Goal: Task Accomplishment & Management: Complete application form

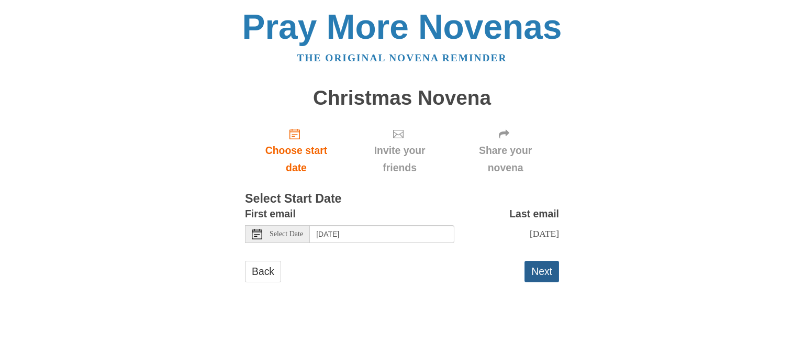
click at [538, 272] on button "Next" at bounding box center [542, 271] width 35 height 21
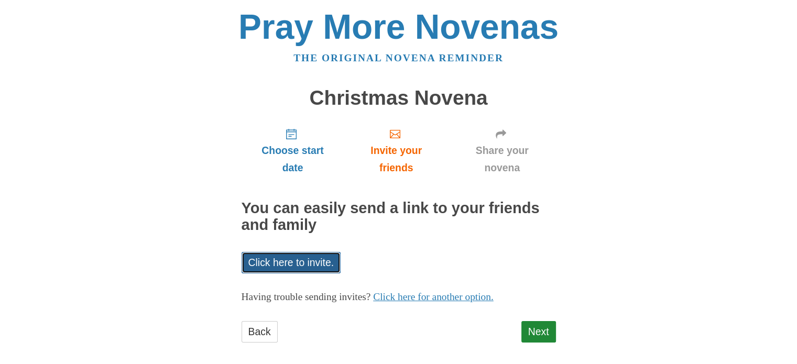
click at [321, 263] on link "Click here to invite." at bounding box center [291, 262] width 100 height 21
click at [542, 330] on link "Next" at bounding box center [538, 331] width 35 height 21
